Goal: Navigation & Orientation: Understand site structure

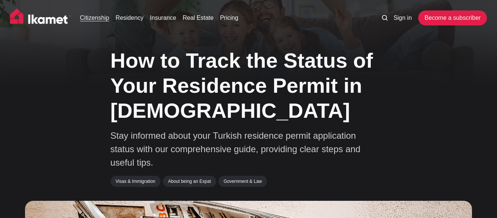
click at [104, 18] on link "Citizenship" at bounding box center [94, 17] width 29 height 9
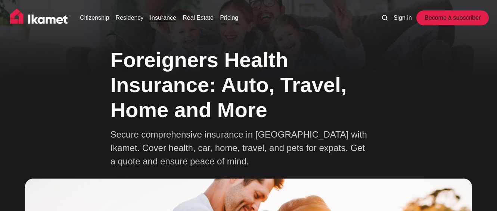
click at [439, 18] on link "Become a subscriber" at bounding box center [452, 17] width 69 height 15
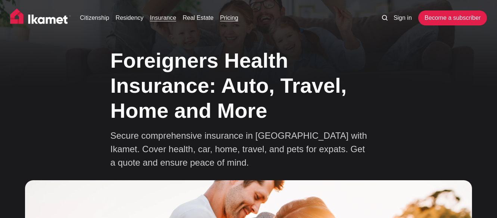
click at [227, 19] on link "Pricing" at bounding box center [229, 17] width 18 height 9
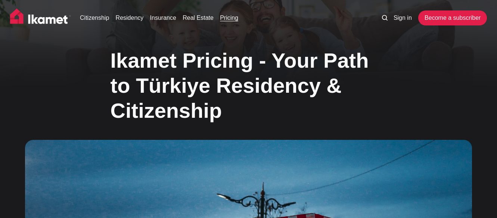
click at [46, 21] on img at bounding box center [40, 18] width 61 height 19
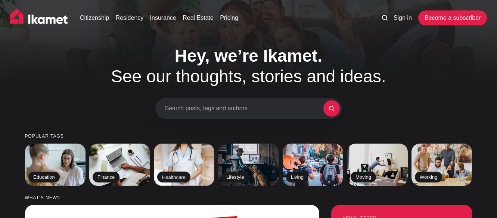
drag, startPoint x: 489, startPoint y: 0, endPoint x: 330, endPoint y: 30, distance: 162.4
click at [330, 30] on div "Citizenship Residency Insurance Real Estate Pricing Sign in Become a subscriber" at bounding box center [248, 19] width 497 height 39
